Goal: Transaction & Acquisition: Obtain resource

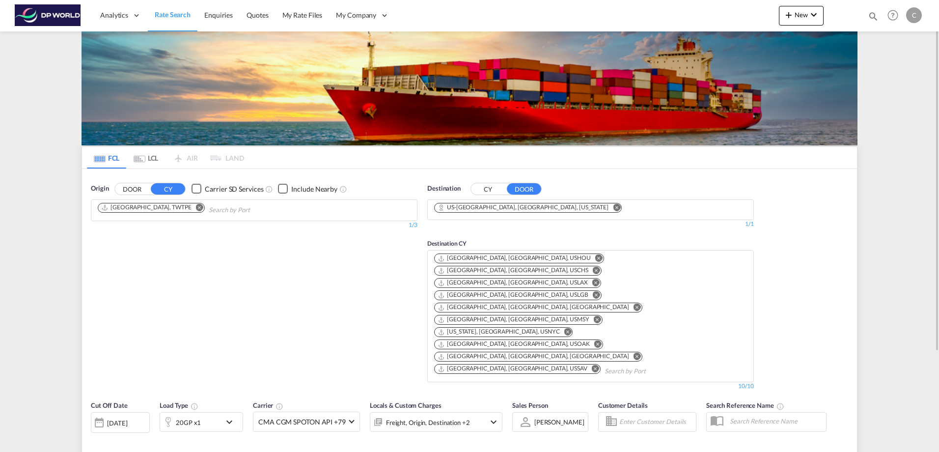
drag, startPoint x: 155, startPoint y: 206, endPoint x: 166, endPoint y: 206, distance: 10.8
click at [196, 206] on md-icon "Remove" at bounding box center [199, 206] width 7 height 7
click at [613, 205] on md-icon "Remove" at bounding box center [616, 206] width 7 height 7
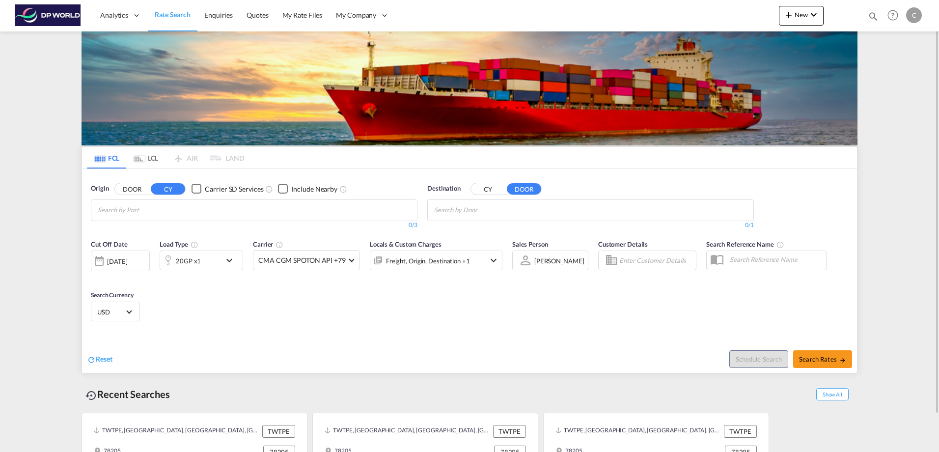
click at [482, 190] on button "CY" at bounding box center [488, 188] width 34 height 11
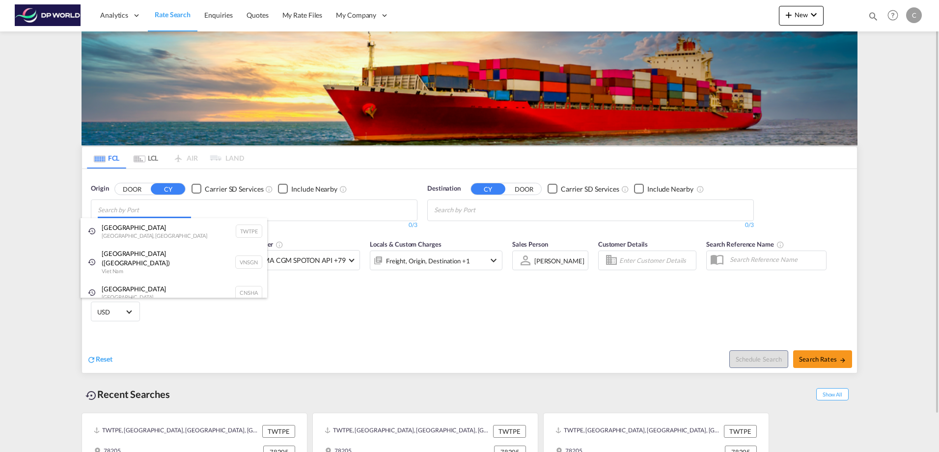
click at [133, 210] on body "Analytics Dashboard Rate Search Enquiries Quotes My Rate Files My Company" at bounding box center [469, 226] width 939 height 452
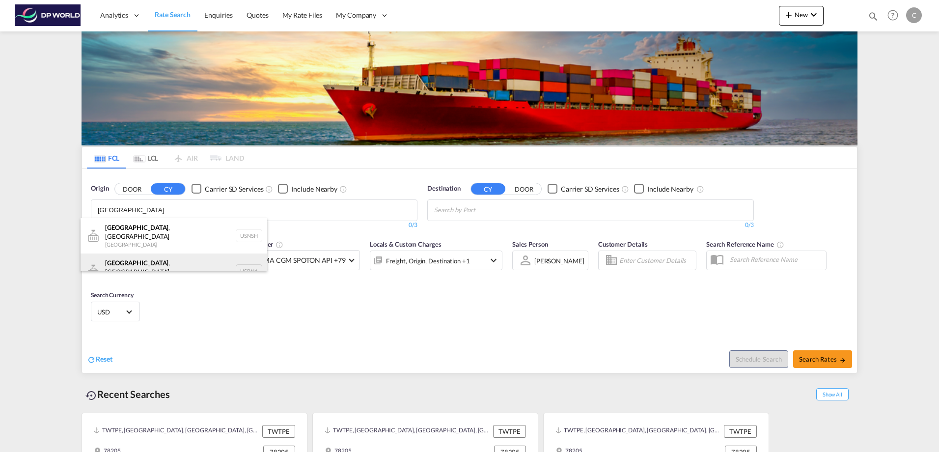
type input "[GEOGRAPHIC_DATA]"
click at [165, 259] on div "[GEOGRAPHIC_DATA] , [GEOGRAPHIC_DATA] [GEOGRAPHIC_DATA] USBNA" at bounding box center [174, 270] width 187 height 35
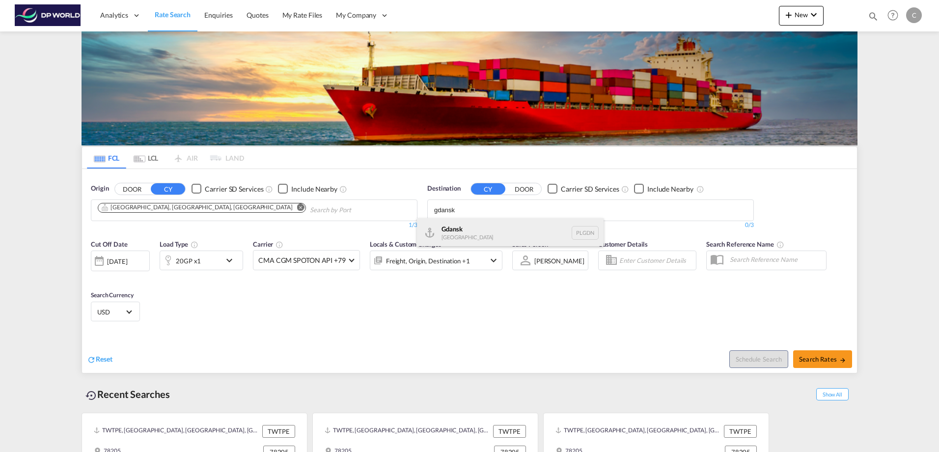
type input "gdansk"
click at [500, 228] on div "Gdansk [GEOGRAPHIC_DATA] PLGDN" at bounding box center [510, 232] width 187 height 29
click at [214, 265] on div "20GP x1" at bounding box center [190, 260] width 61 height 20
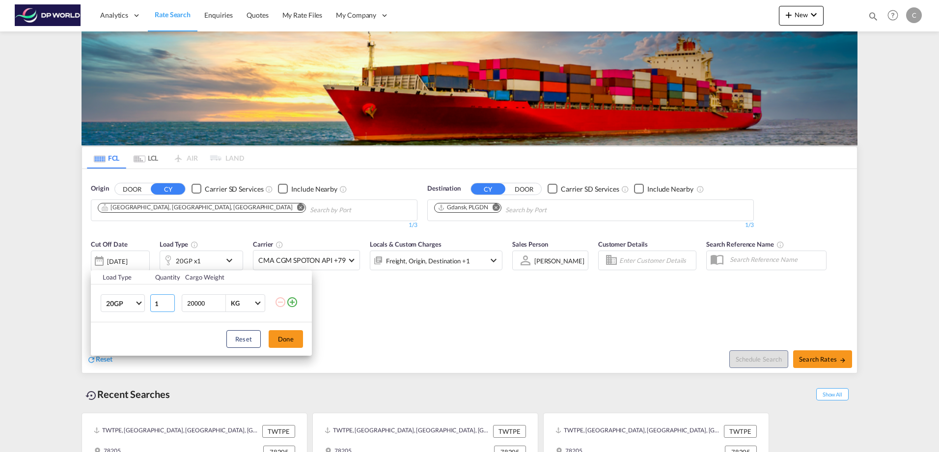
click at [163, 302] on input "1" at bounding box center [162, 303] width 25 height 18
click at [130, 302] on span "20GP" at bounding box center [120, 304] width 28 height 10
click at [120, 344] on md-option "40HC" at bounding box center [131, 351] width 67 height 24
click at [284, 342] on button "Done" at bounding box center [286, 339] width 34 height 18
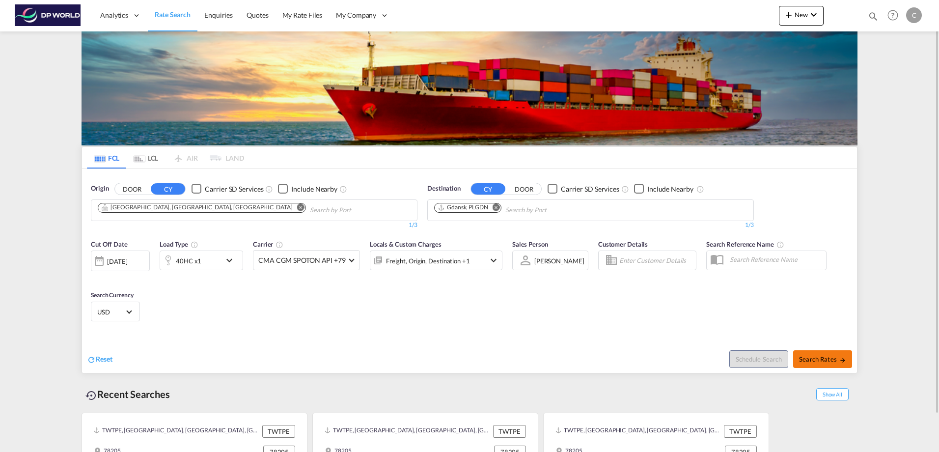
click at [815, 359] on span "Search Rates" at bounding box center [822, 359] width 47 height 8
type input "USBNA to PLGDN / [DATE]"
